Goal: Obtain resource: Download file/media

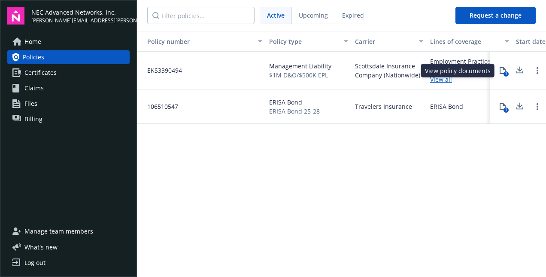
click at [503, 71] on icon at bounding box center [503, 70] width 7 height 7
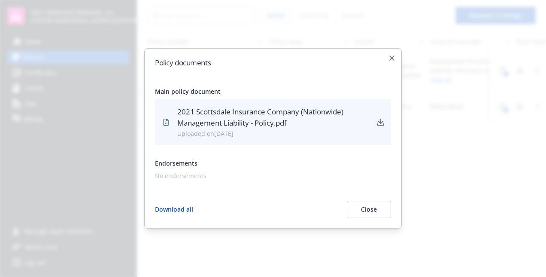
click at [380, 122] on icon "download" at bounding box center [381, 122] width 7 height 7
click at [391, 57] on icon "button" at bounding box center [392, 57] width 5 height 5
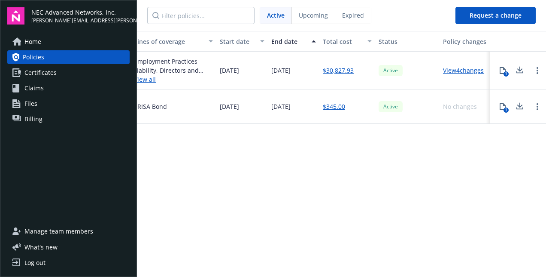
scroll to position [0, 299]
click at [463, 70] on link "View 4 changes" at bounding box center [461, 70] width 41 height 8
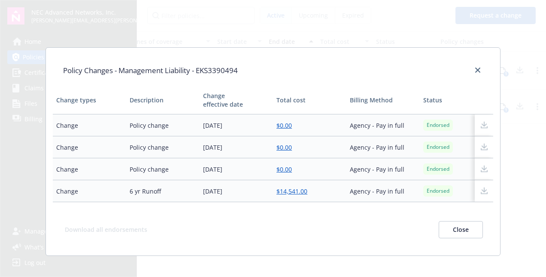
scroll to position [141, 0]
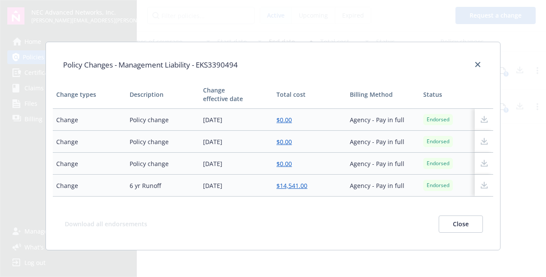
click at [444, 223] on button "Close" at bounding box center [461, 223] width 44 height 17
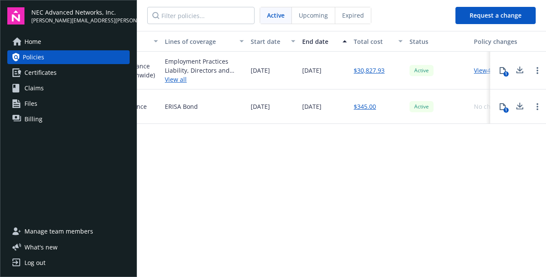
scroll to position [0, 299]
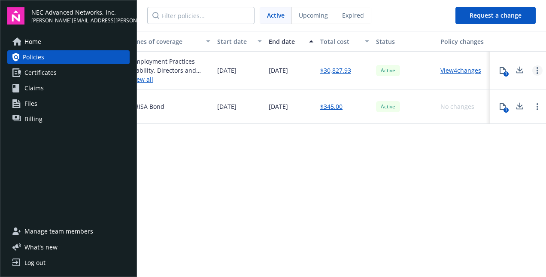
click at [538, 70] on circle "Open options" at bounding box center [538, 71] width 2 height 2
click at [431, 178] on div "Policy number Policy type Carrier Lines of coverage Start date End date Total c…" at bounding box center [341, 153] width 409 height 244
click at [518, 72] on icon at bounding box center [520, 72] width 7 height 2
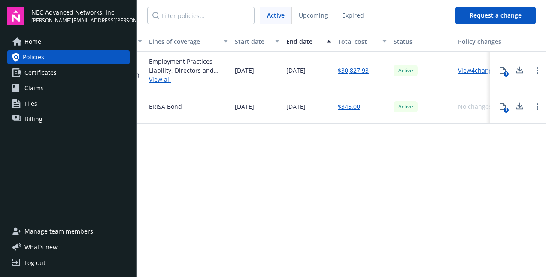
scroll to position [0, 283]
click at [158, 82] on link "View all" at bounding box center [187, 79] width 79 height 9
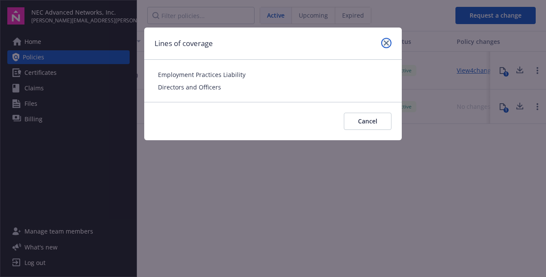
click at [386, 42] on icon "close" at bounding box center [386, 42] width 5 height 5
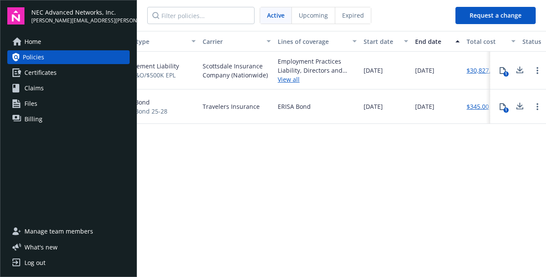
scroll to position [0, 89]
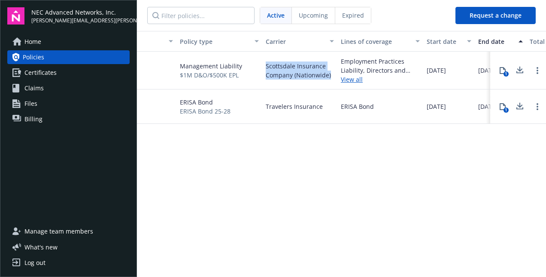
drag, startPoint x: 264, startPoint y: 65, endPoint x: 334, endPoint y: 82, distance: 72.3
click at [334, 82] on div "Scottsdale Insurance Company (Nationwide)" at bounding box center [299, 71] width 75 height 38
drag, startPoint x: 334, startPoint y: 82, endPoint x: 308, endPoint y: 72, distance: 28.4
copy span "Scottsdale Insurance Company (Nationwide)"
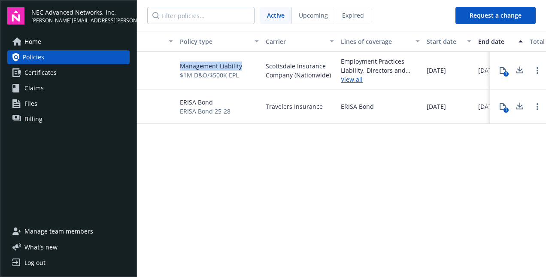
drag, startPoint x: 180, startPoint y: 65, endPoint x: 241, endPoint y: 67, distance: 61.0
click at [241, 67] on div "Management Liability $1M D&O/$500K EPL" at bounding box center [220, 71] width 86 height 38
copy span "Management Liability"
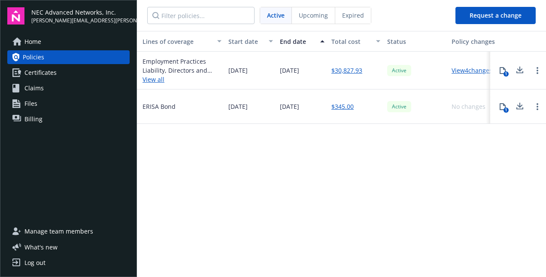
scroll to position [0, 299]
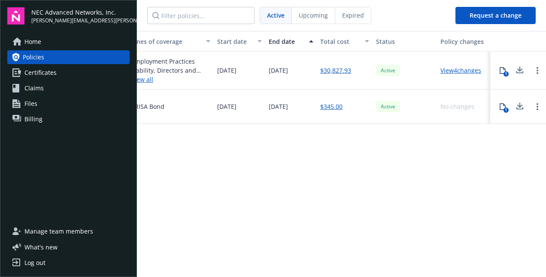
click at [338, 70] on link "$30,827.93" at bounding box center [335, 70] width 31 height 9
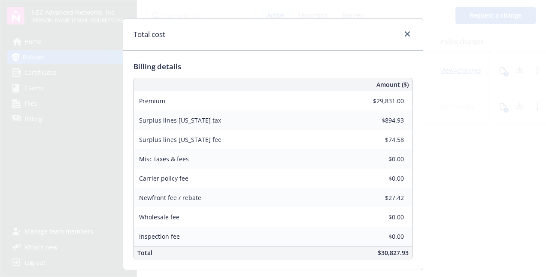
scroll to position [0, 0]
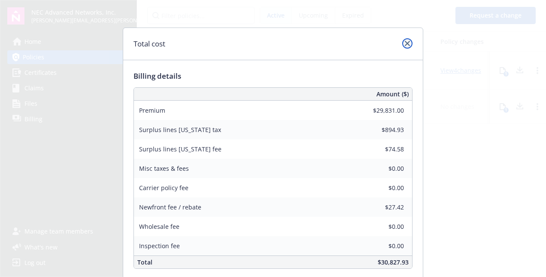
click at [408, 45] on link "close" at bounding box center [407, 43] width 10 height 10
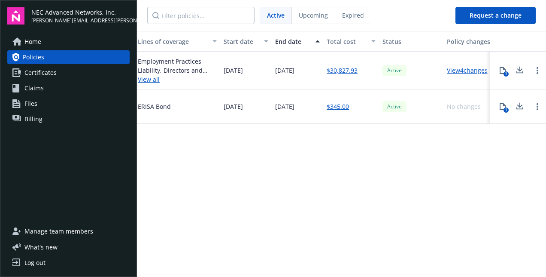
scroll to position [0, 299]
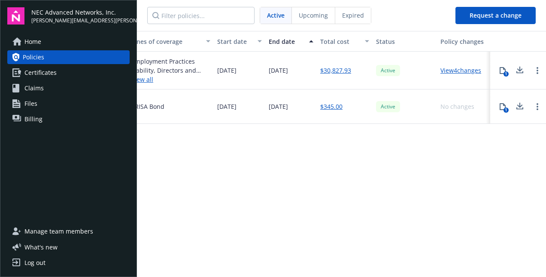
click at [360, 11] on span "Expired" at bounding box center [353, 15] width 22 height 9
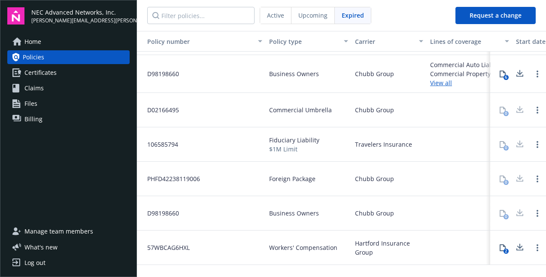
scroll to position [0, 0]
